Goal: Task Accomplishment & Management: Use online tool/utility

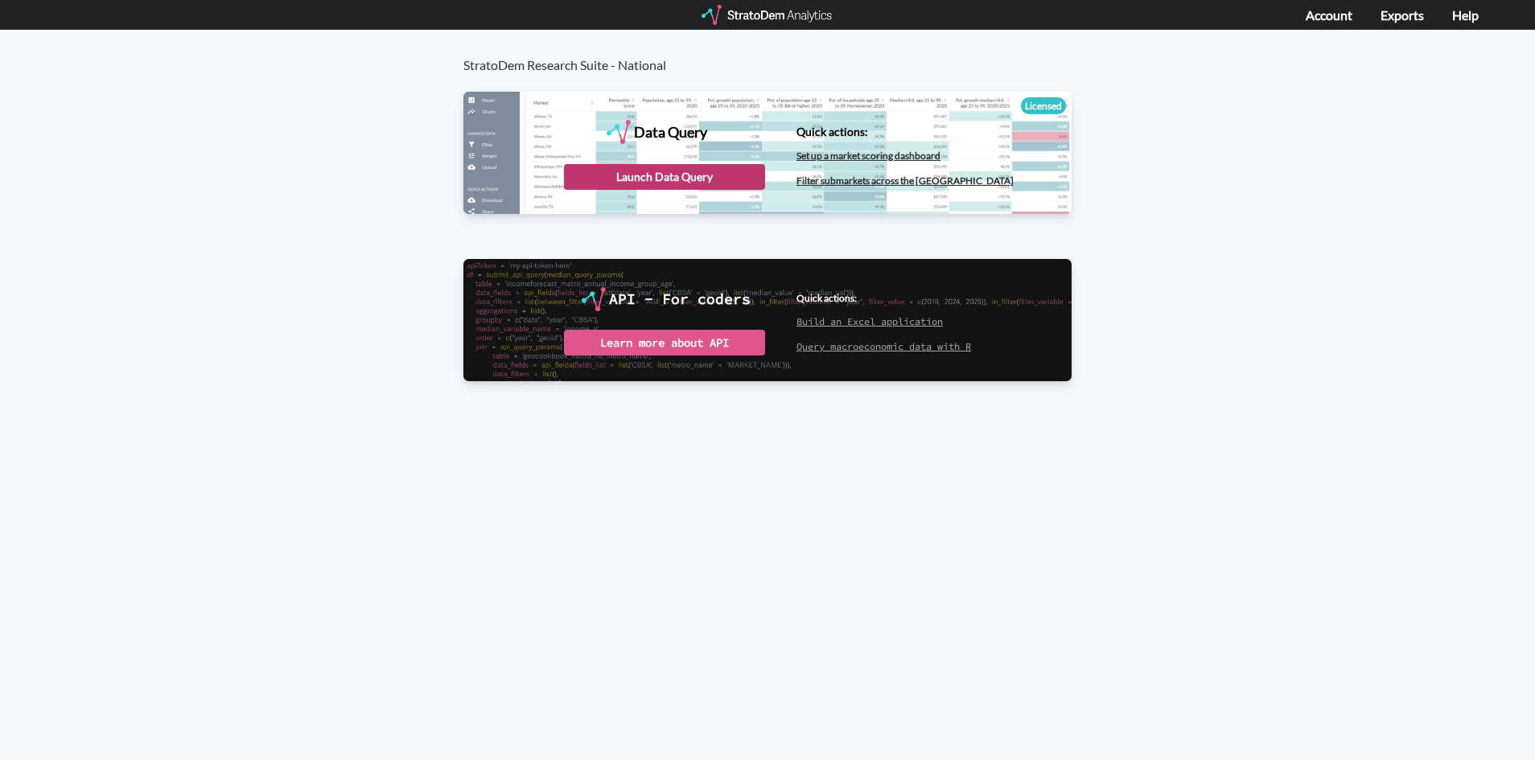
click at [657, 187] on div "Launch Data Query" at bounding box center [664, 177] width 201 height 26
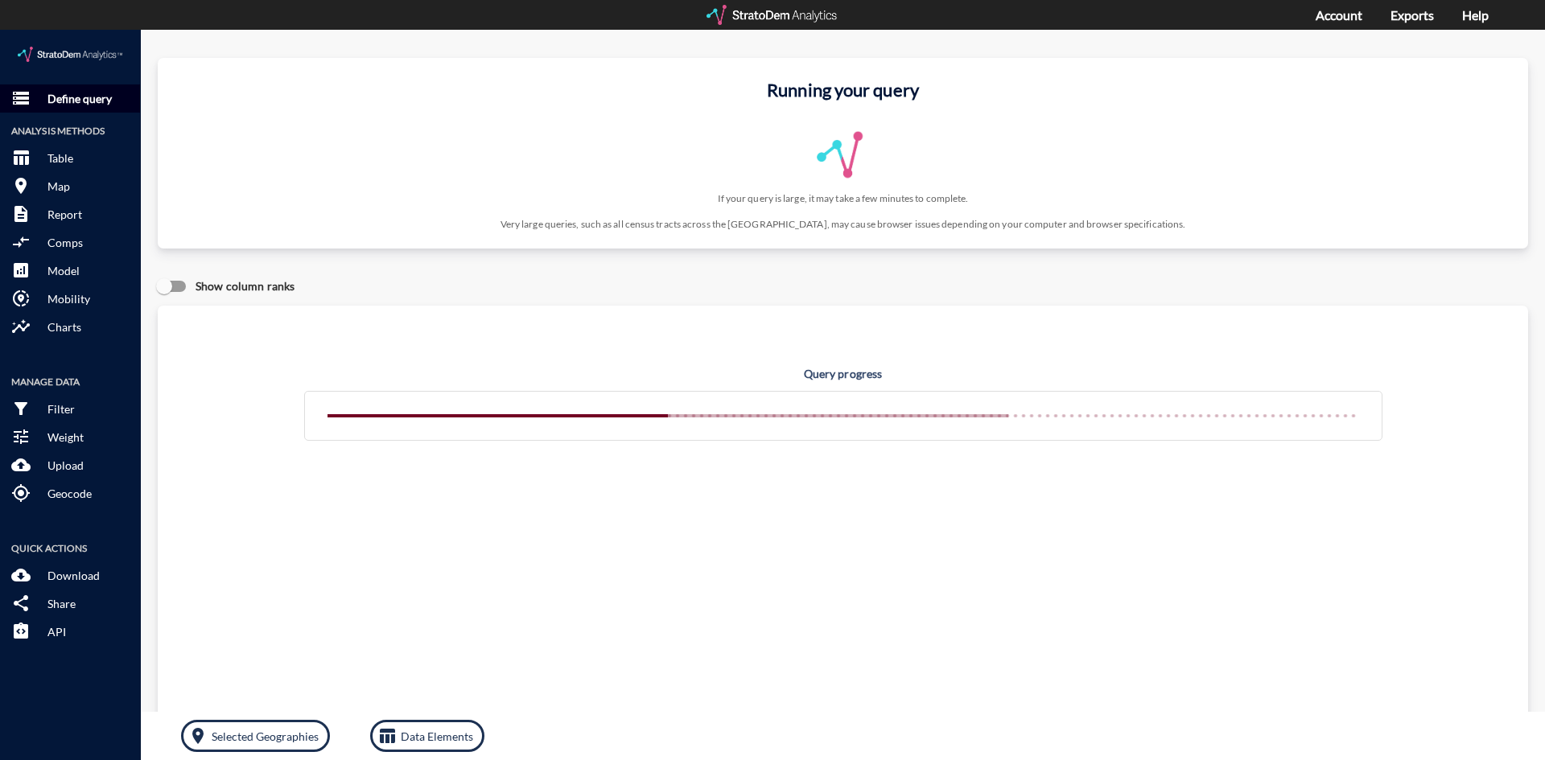
click p "Define query"
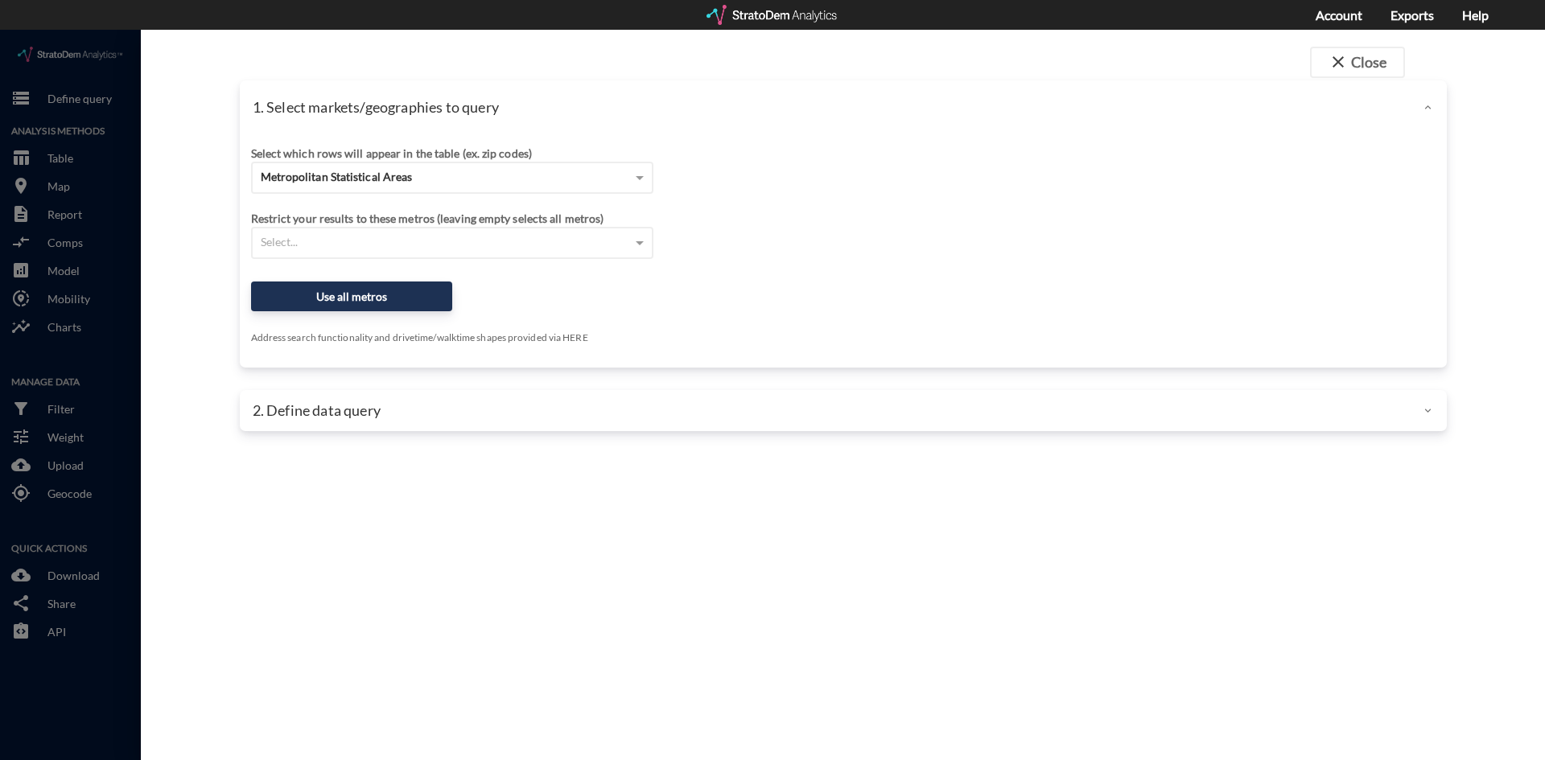
click div "Select which rows will appear in the table (ex. zip codes)"
click div "Metropolitan Statistical Areas"
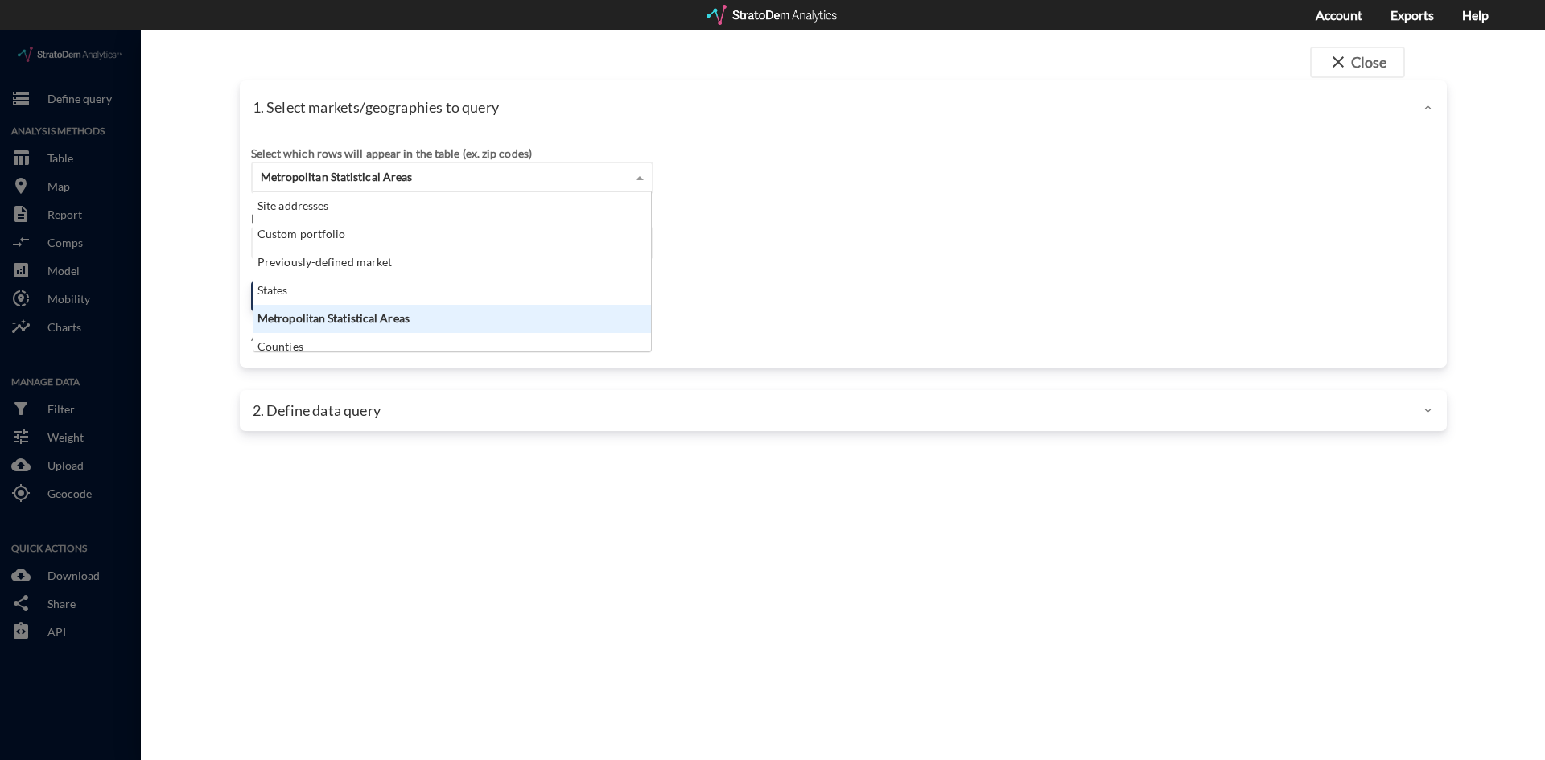
scroll to position [147, 388]
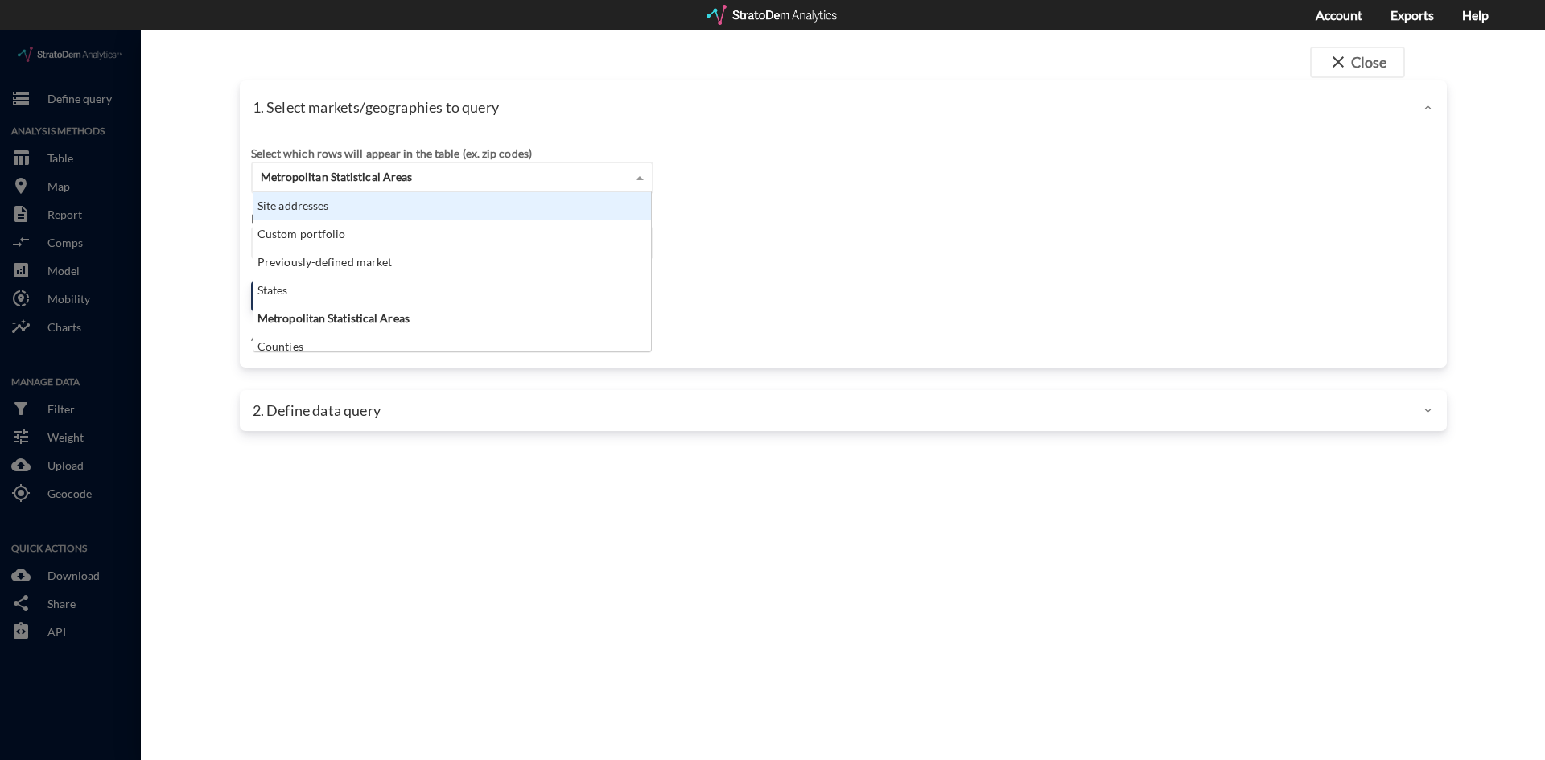
click div "Site addresses"
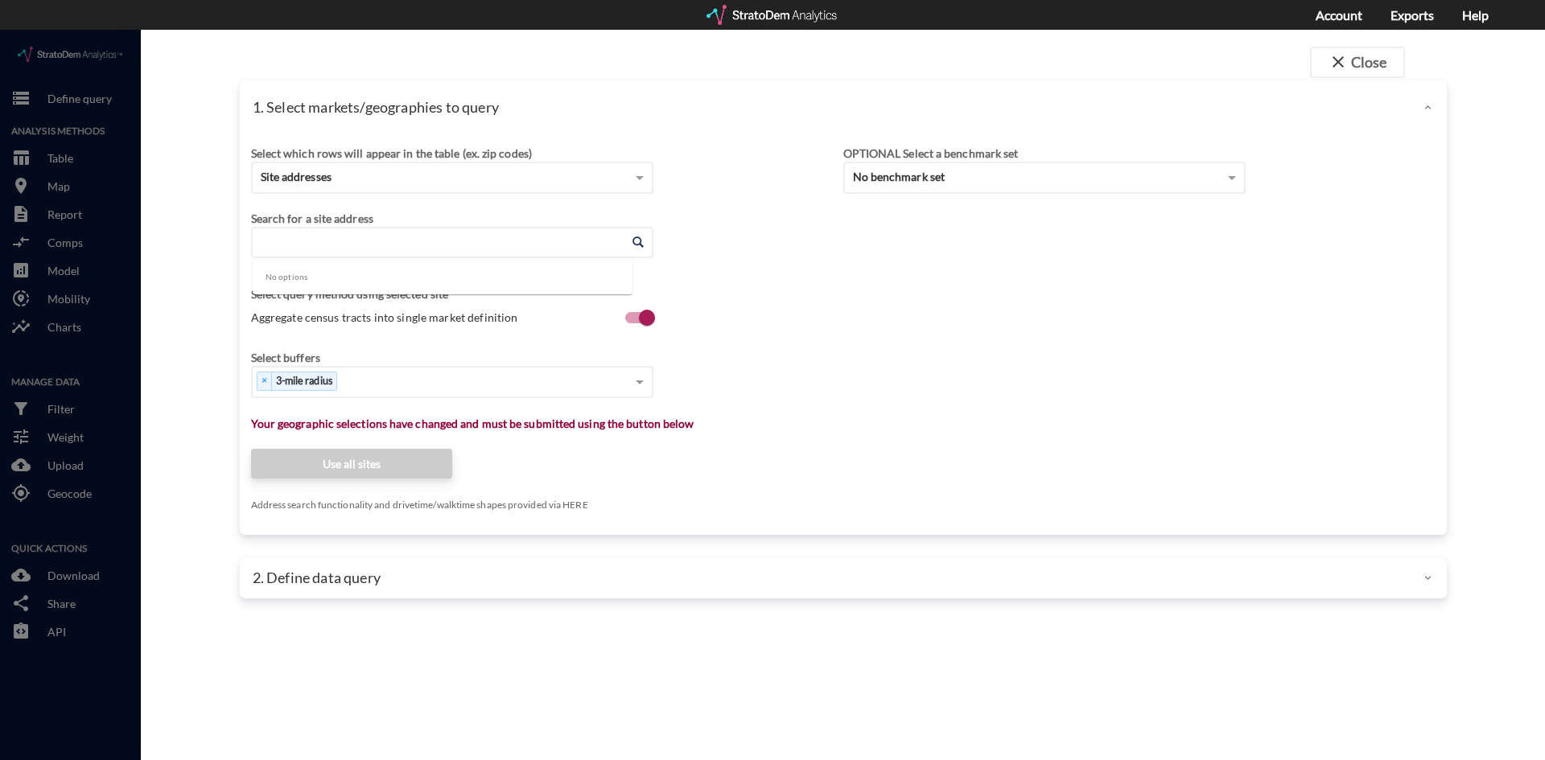
click input "Enter an address"
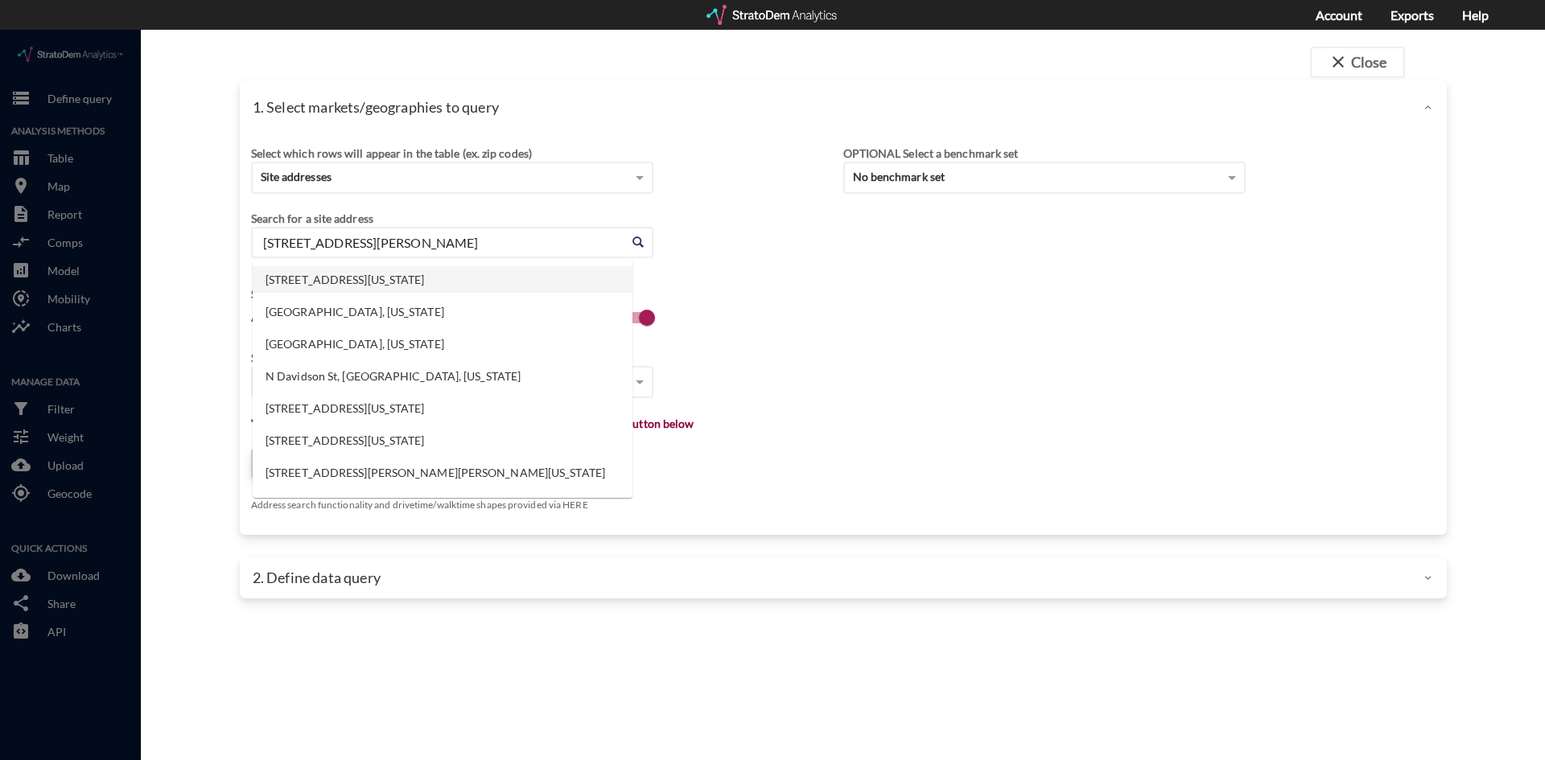
click li "[STREET_ADDRESS][US_STATE]"
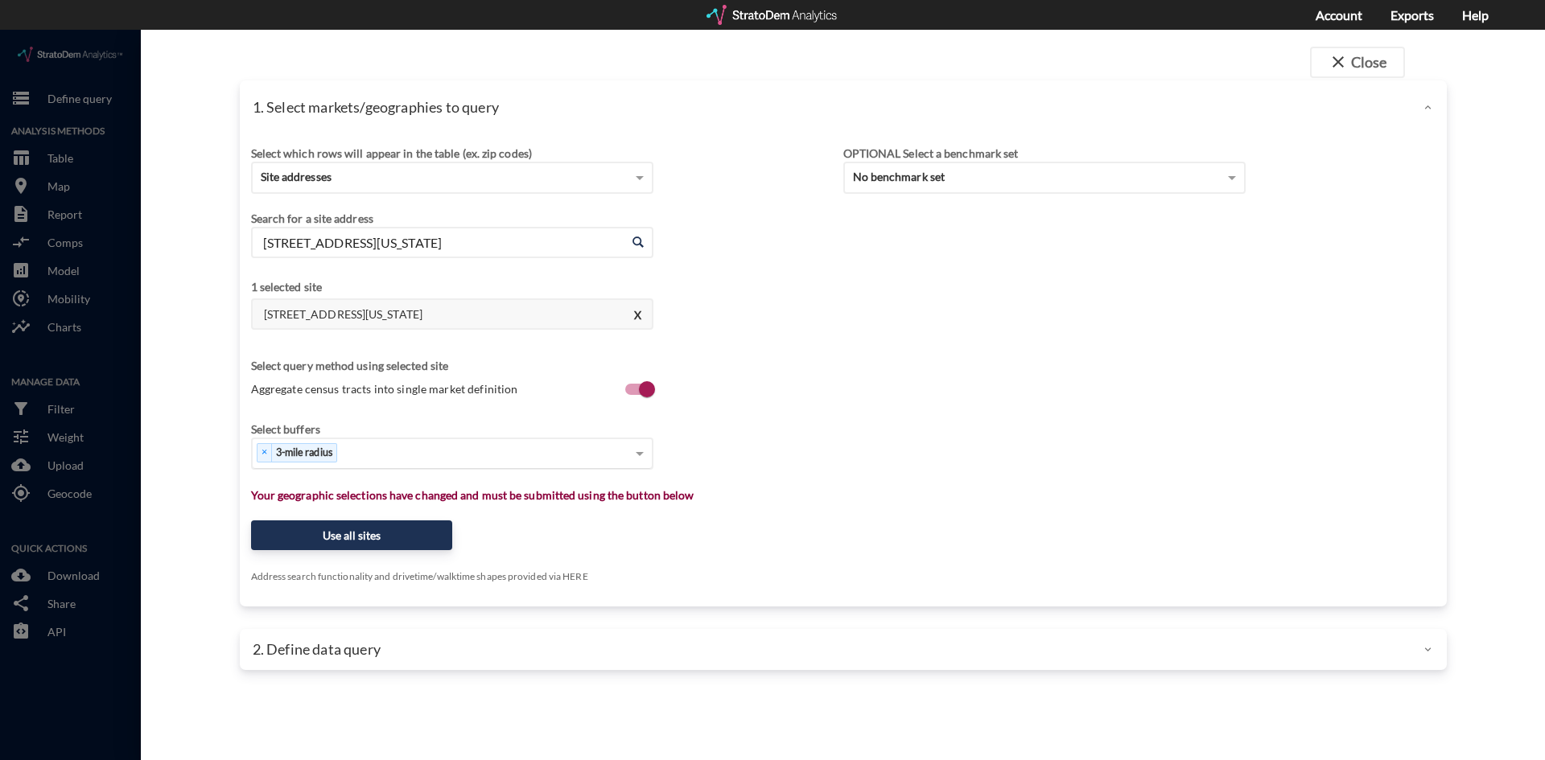
type input "[STREET_ADDRESS][US_STATE]"
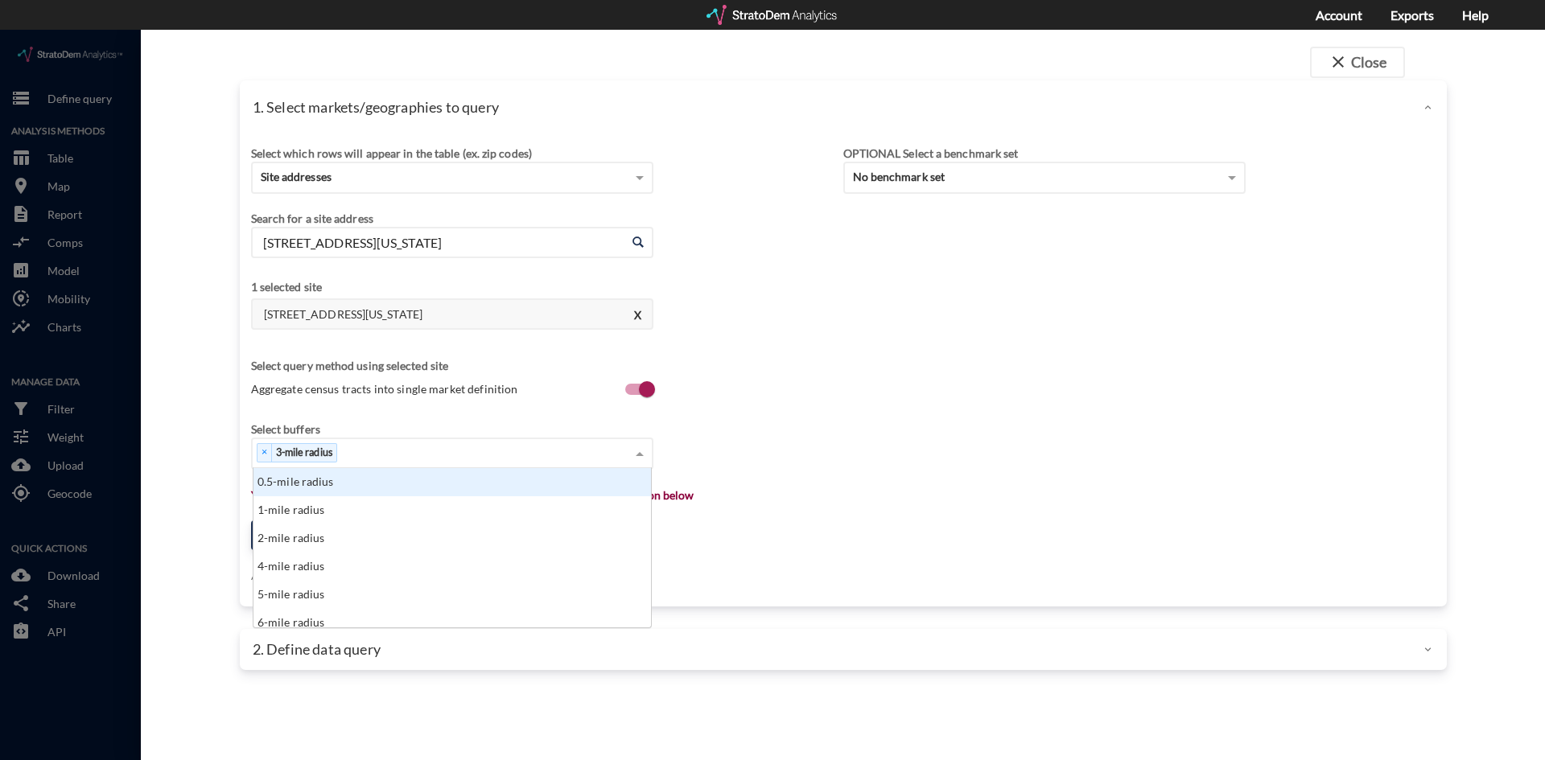
click div "× 3-mile radius"
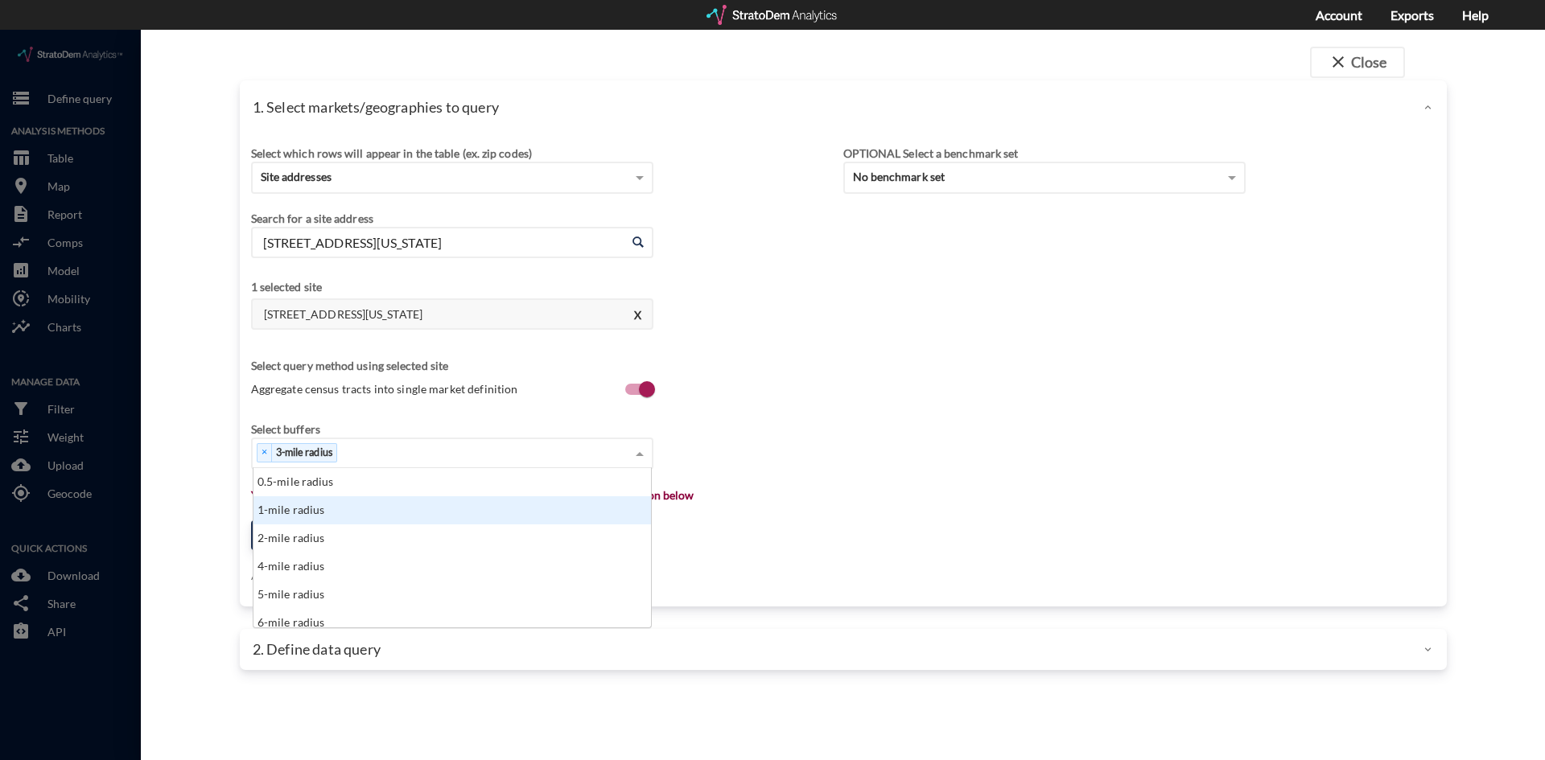
click div "1-mile radius"
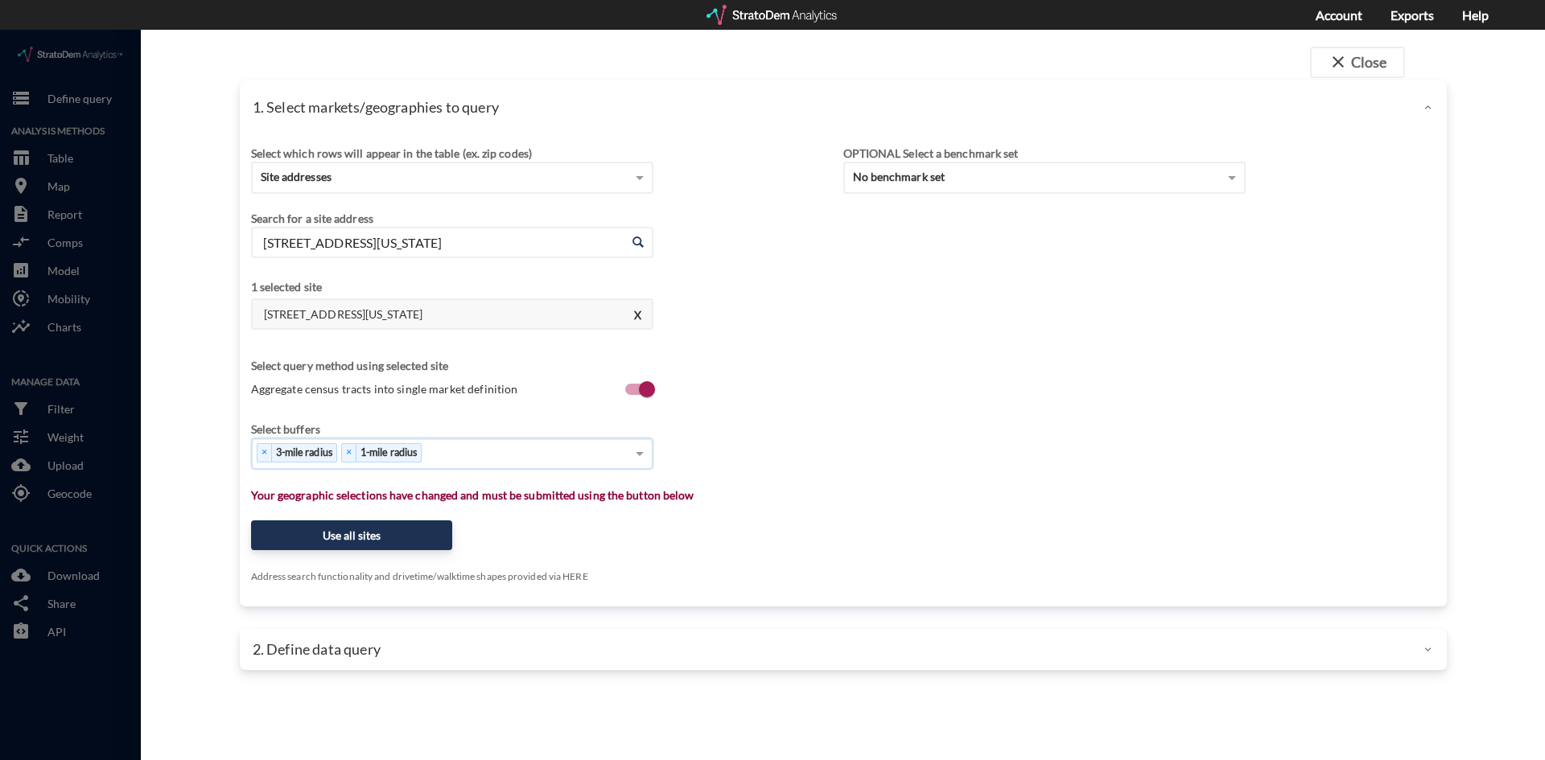
click div "× 3-mile radius × 1-mile radius"
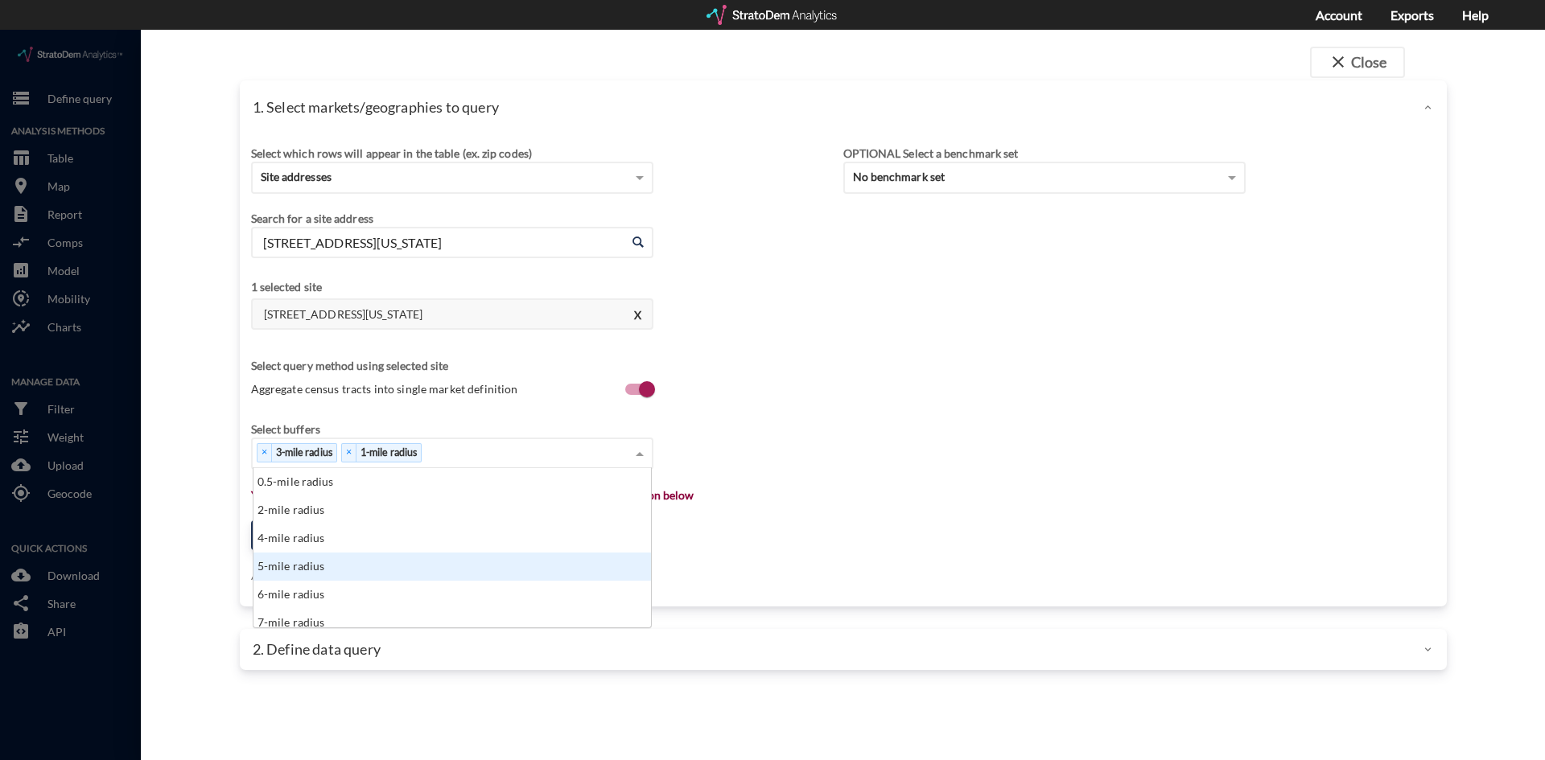
click div "5-mile radius"
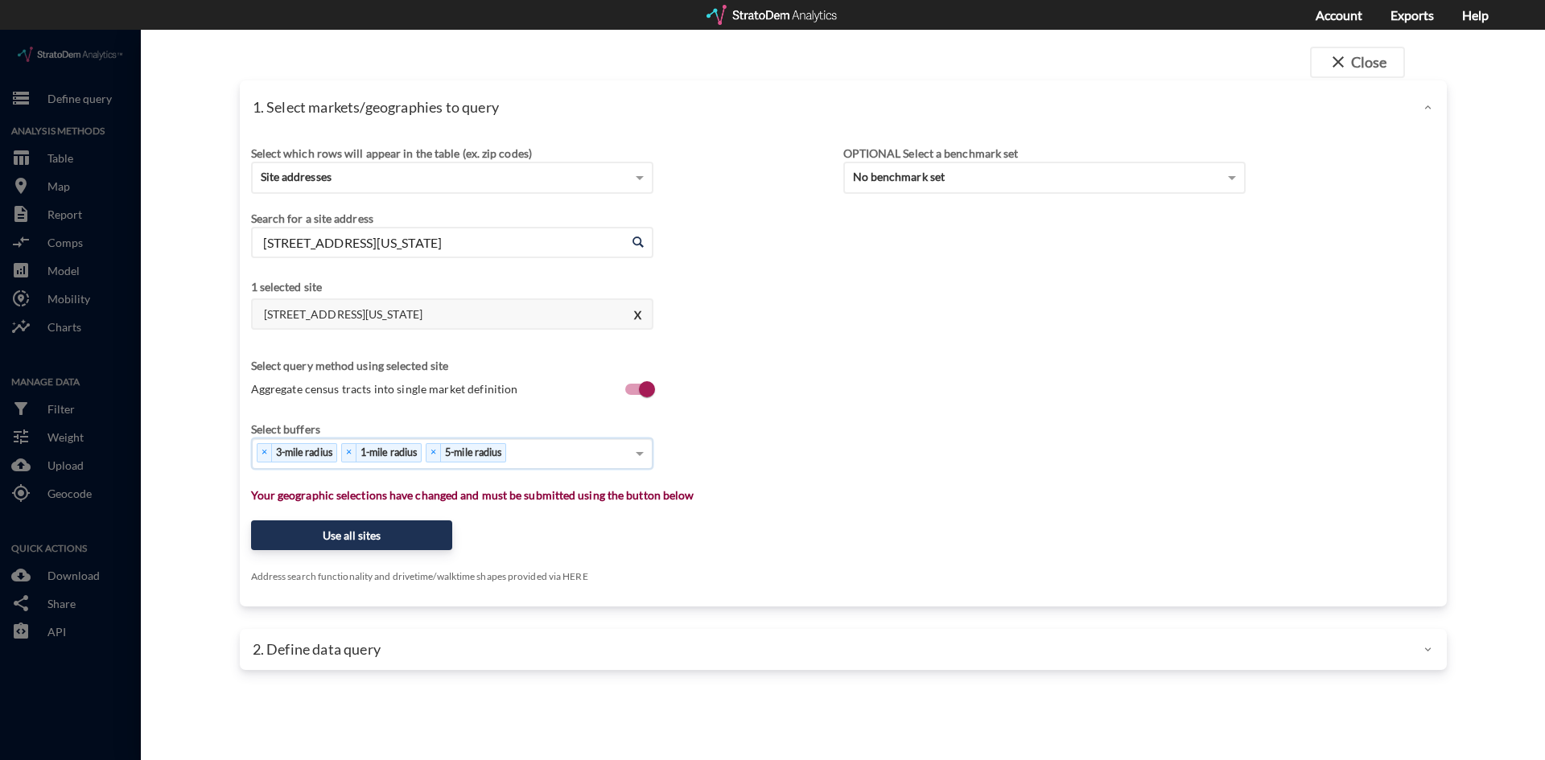
click div "Select buffers × 3-mile radius × 1-mile radius × 5-mile radius"
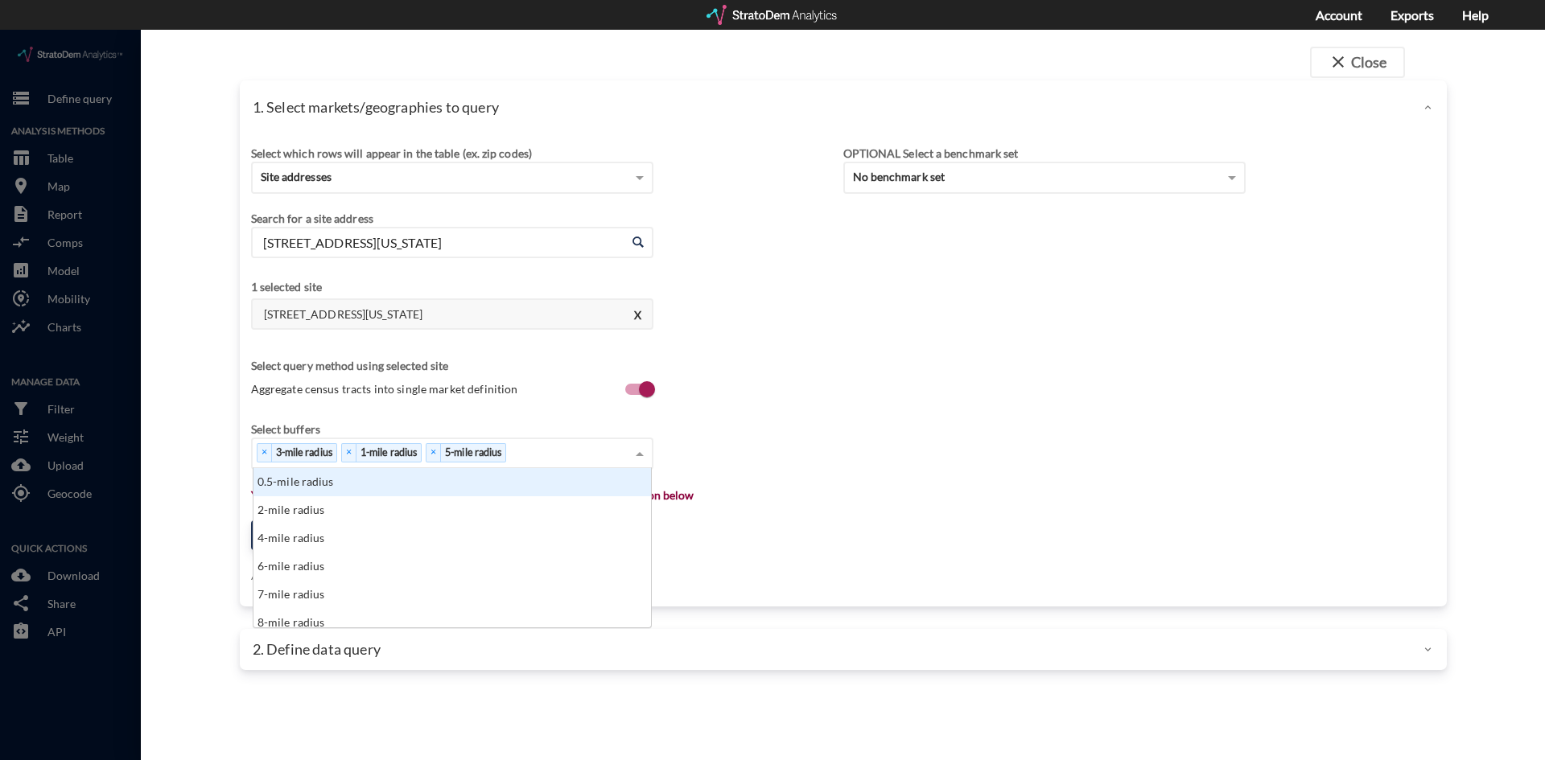
click div "× 3-mile radius × 1-mile radius × 5-mile radius"
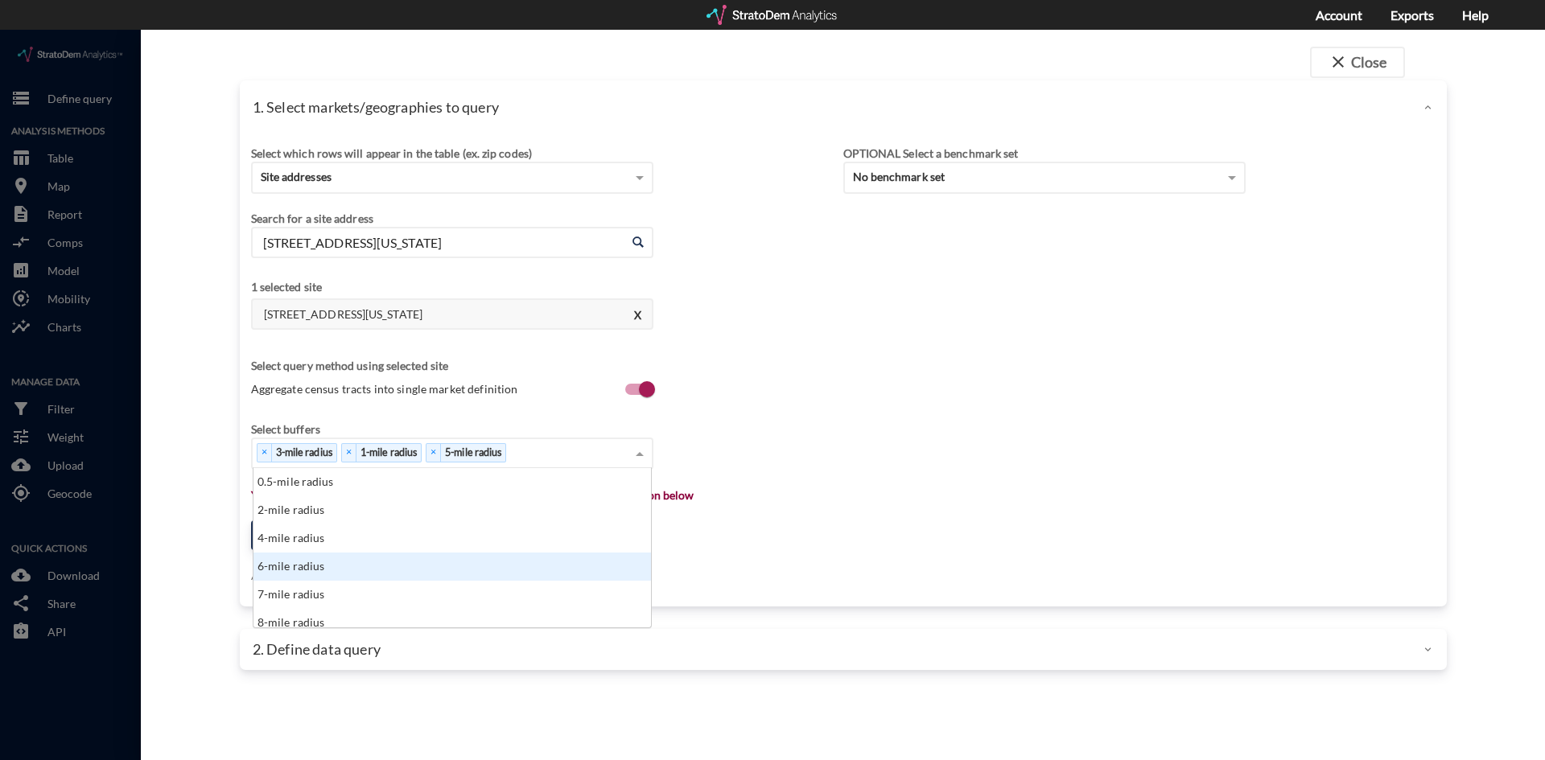
scroll to position [80, 0]
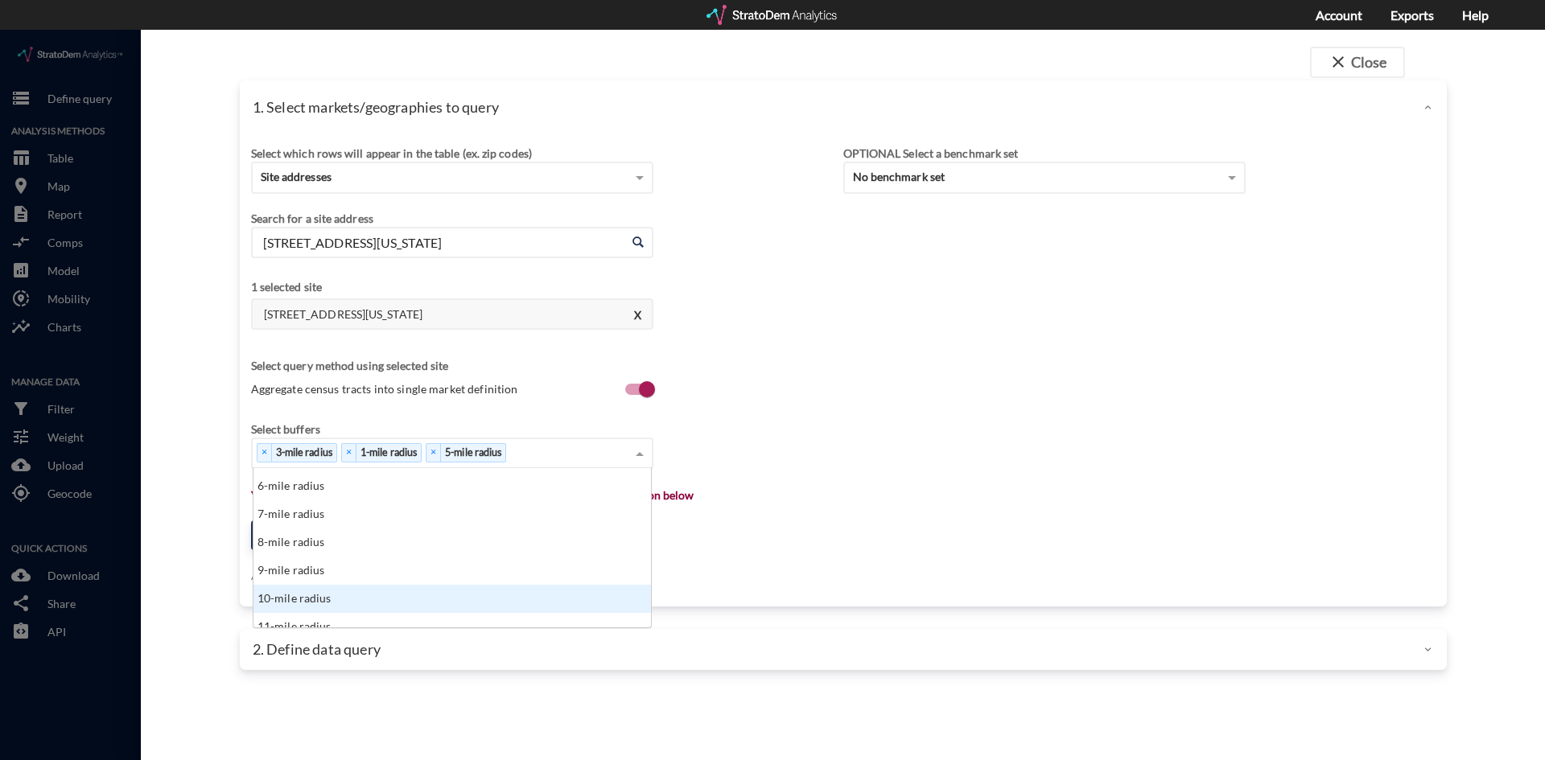
click div "10-mile radius"
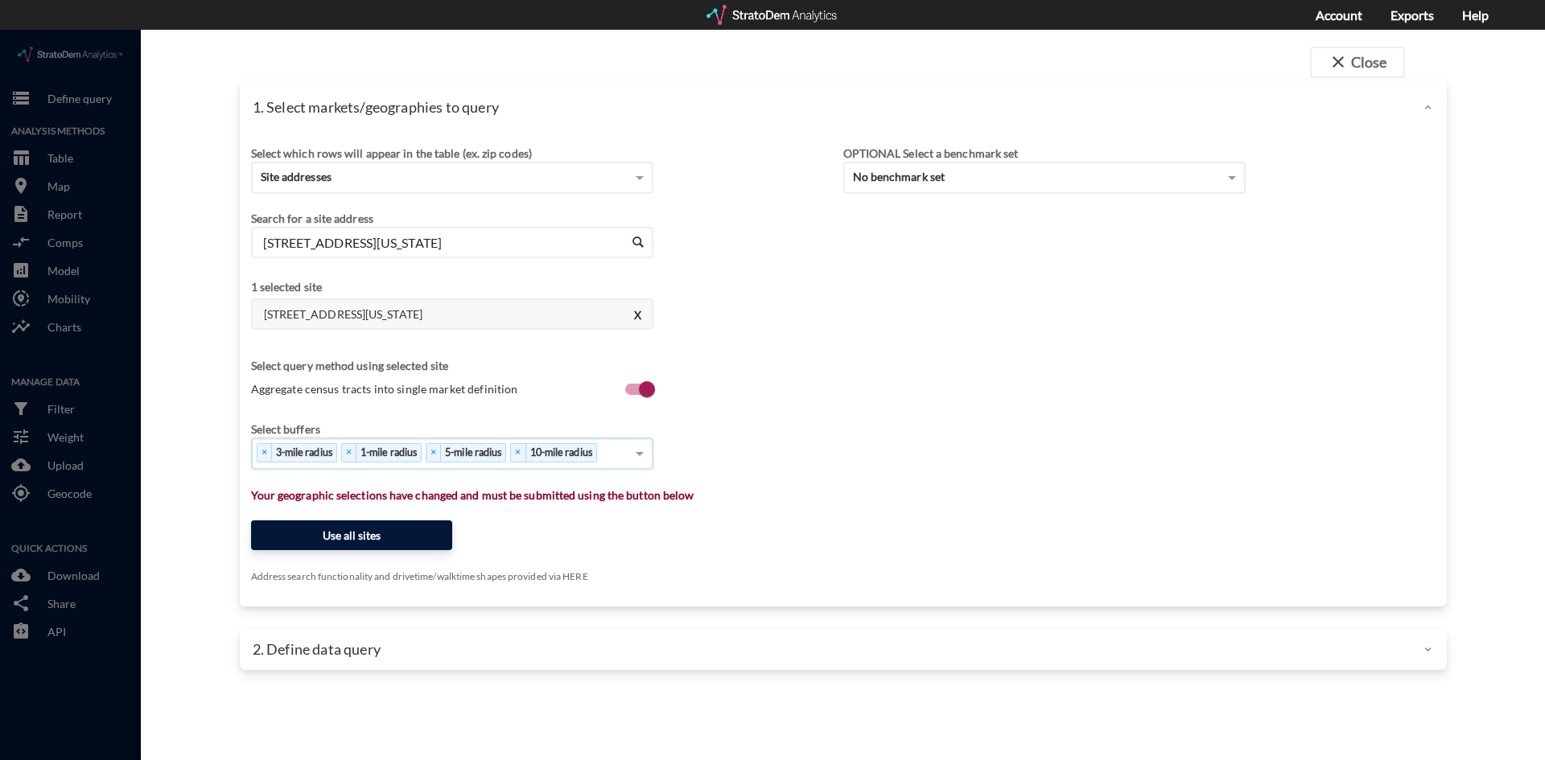
click button "Use all sites"
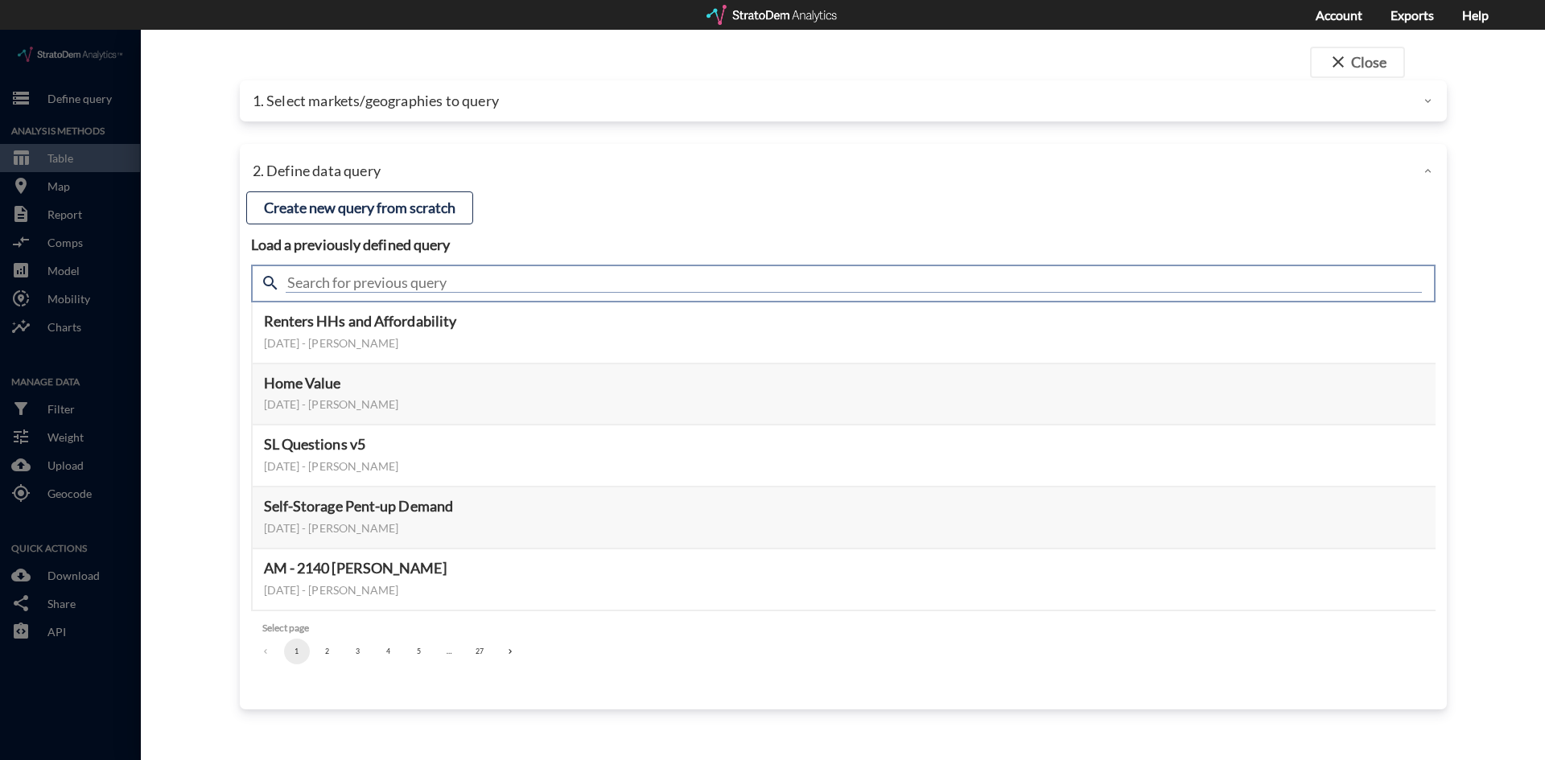
click input "text"
type input "housing demand"
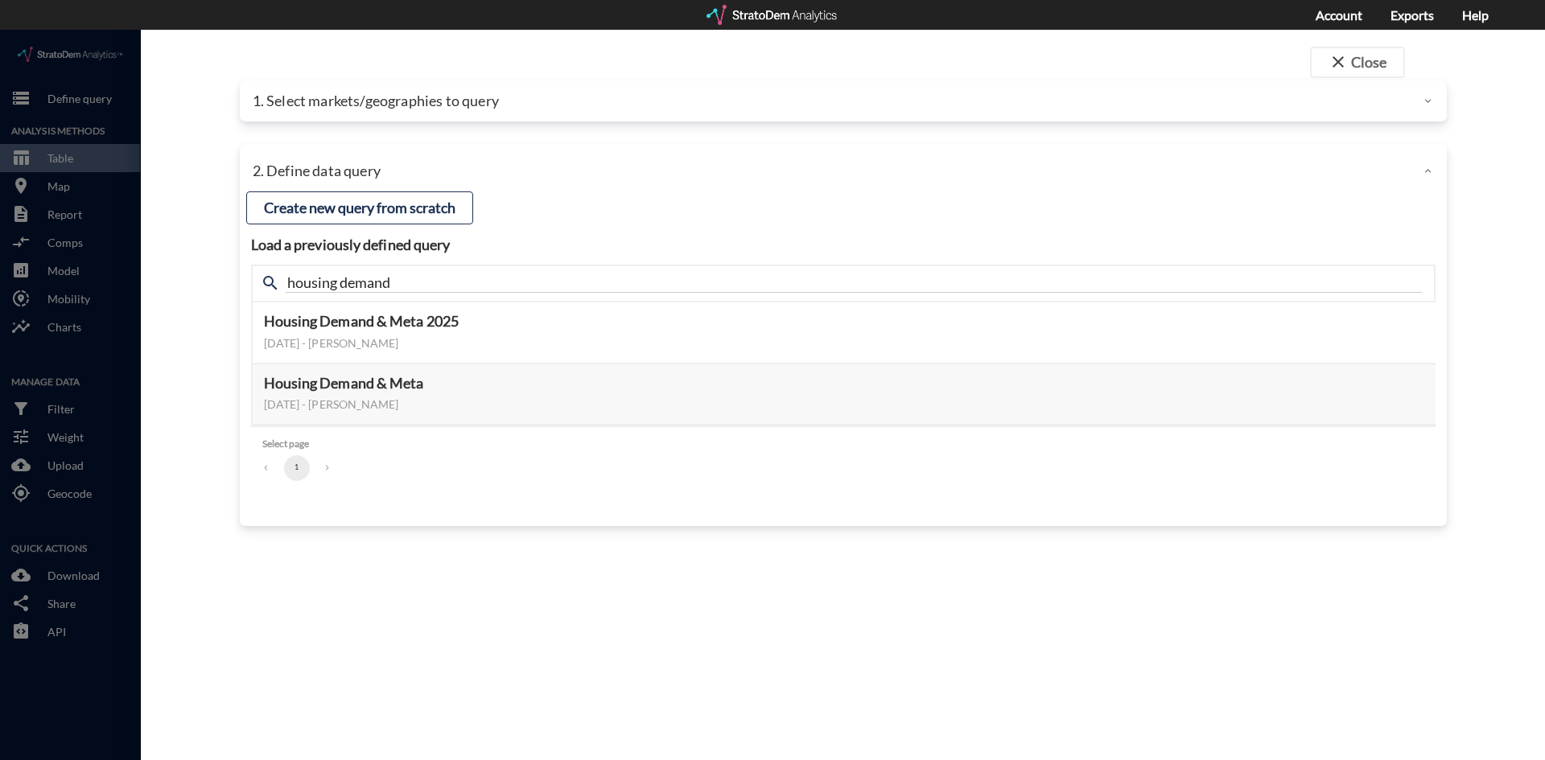
click div "close Close 1. Select markets/geographies to query Select which rows will appea…"
click button "Select this query"
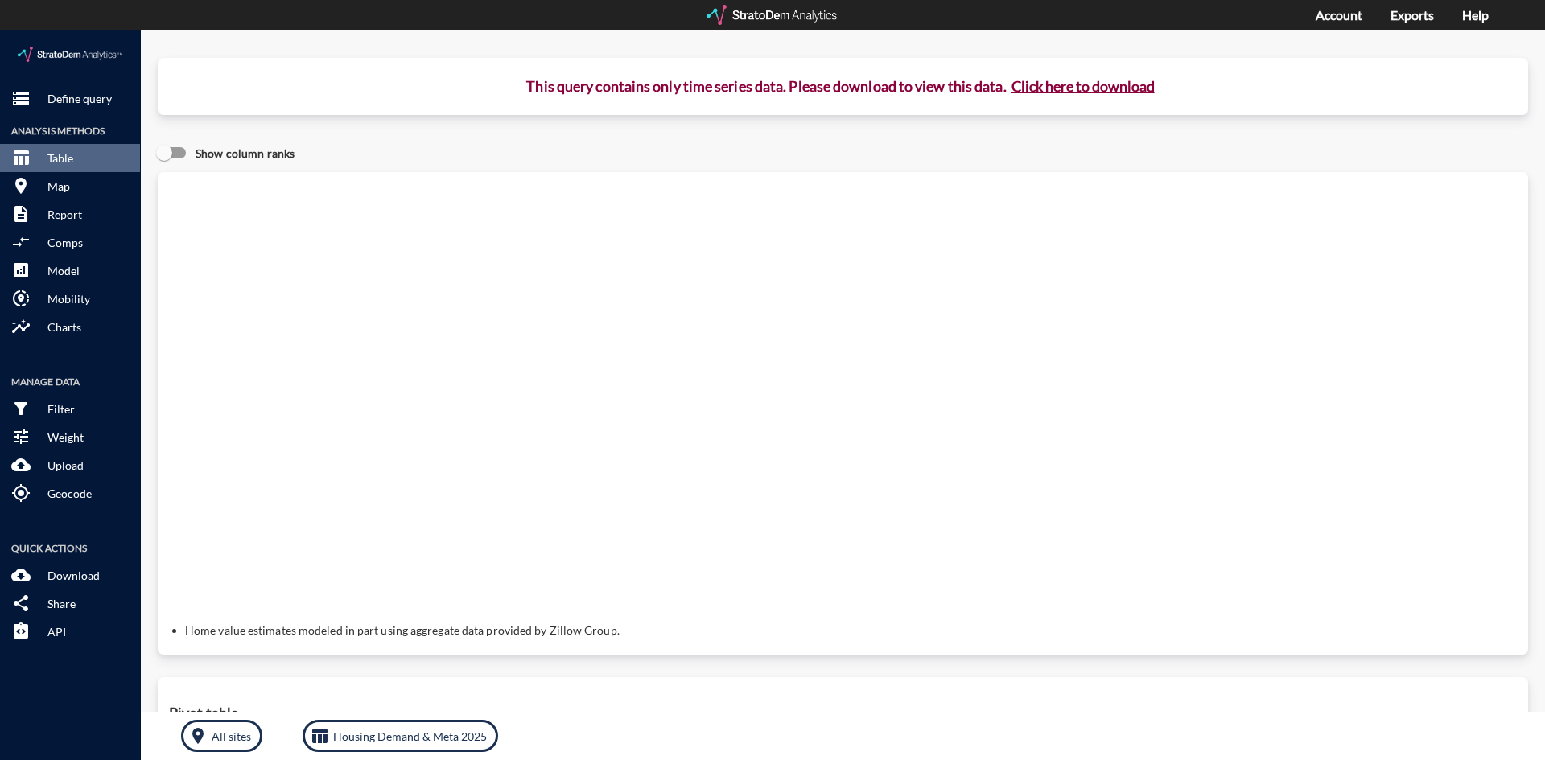
click button "Click here to download"
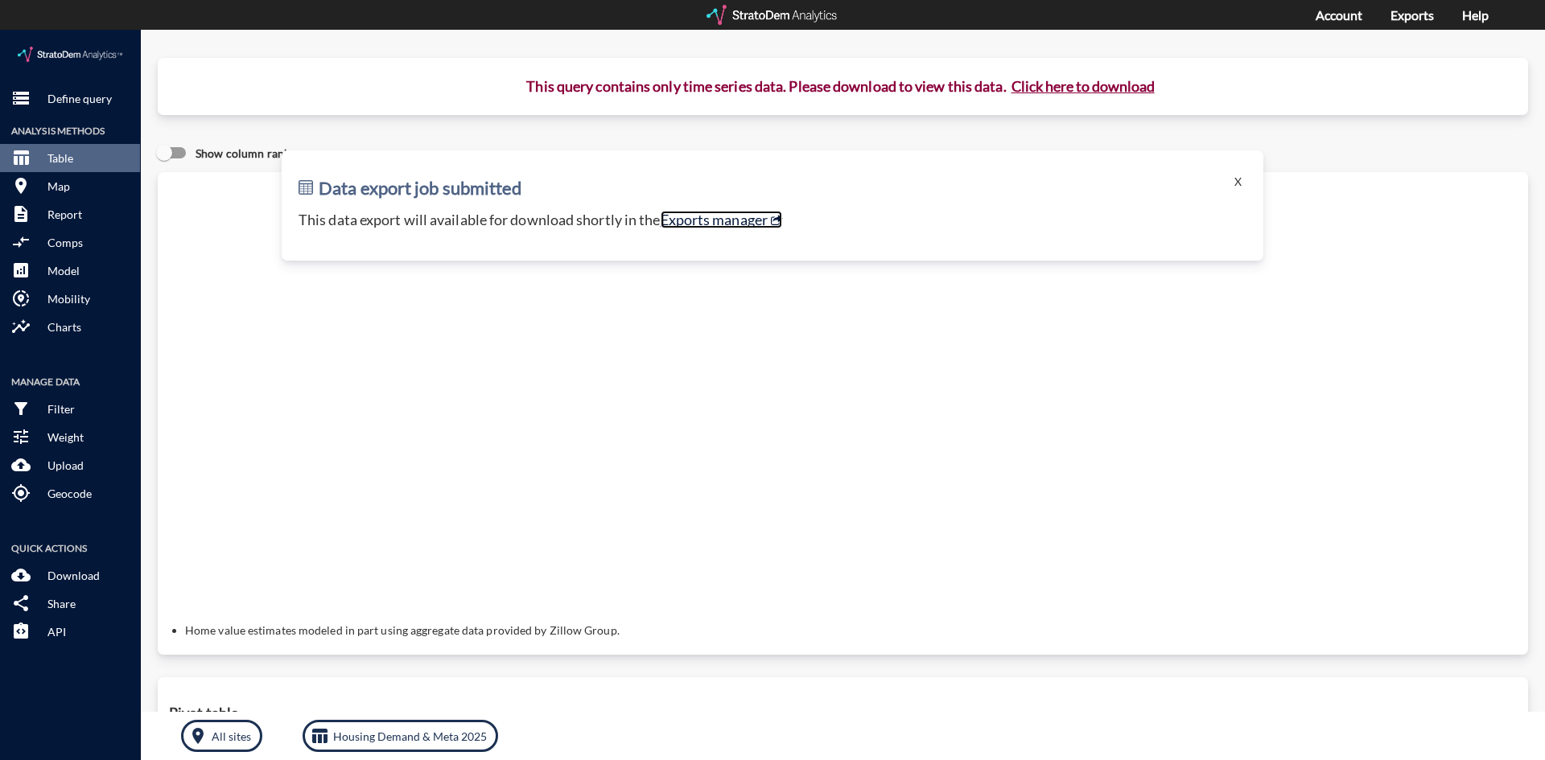
click link "Exports manager"
